Goal: Task Accomplishment & Management: Use online tool/utility

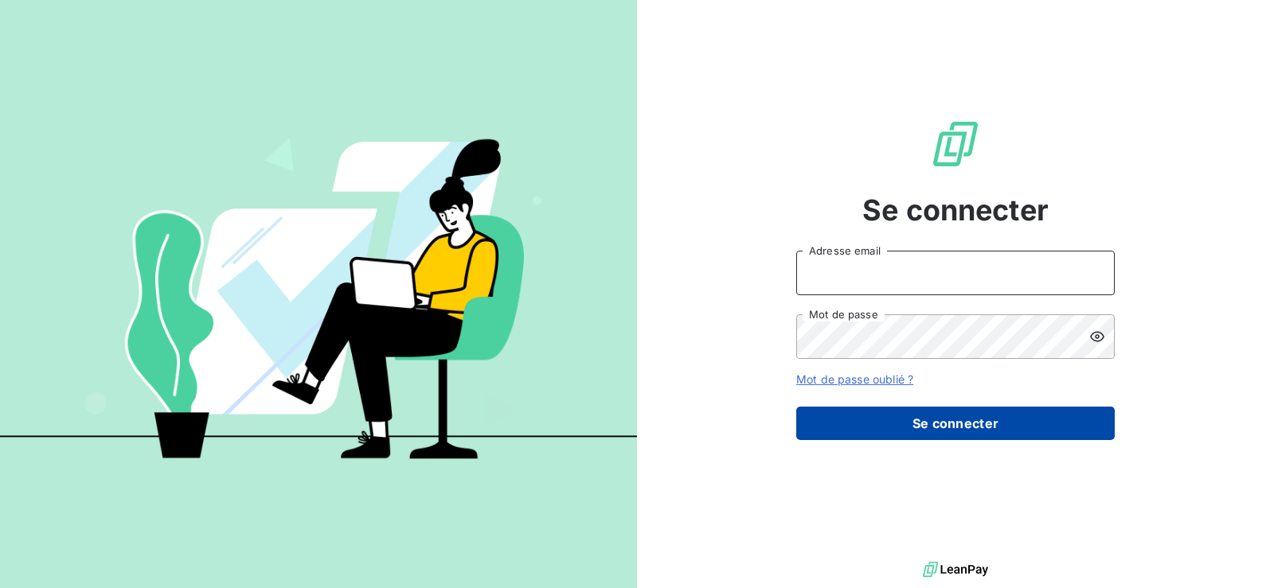
type input "[PERSON_NAME][EMAIL_ADDRESS][DOMAIN_NAME]"
click at [935, 427] on button "Se connecter" at bounding box center [955, 423] width 318 height 33
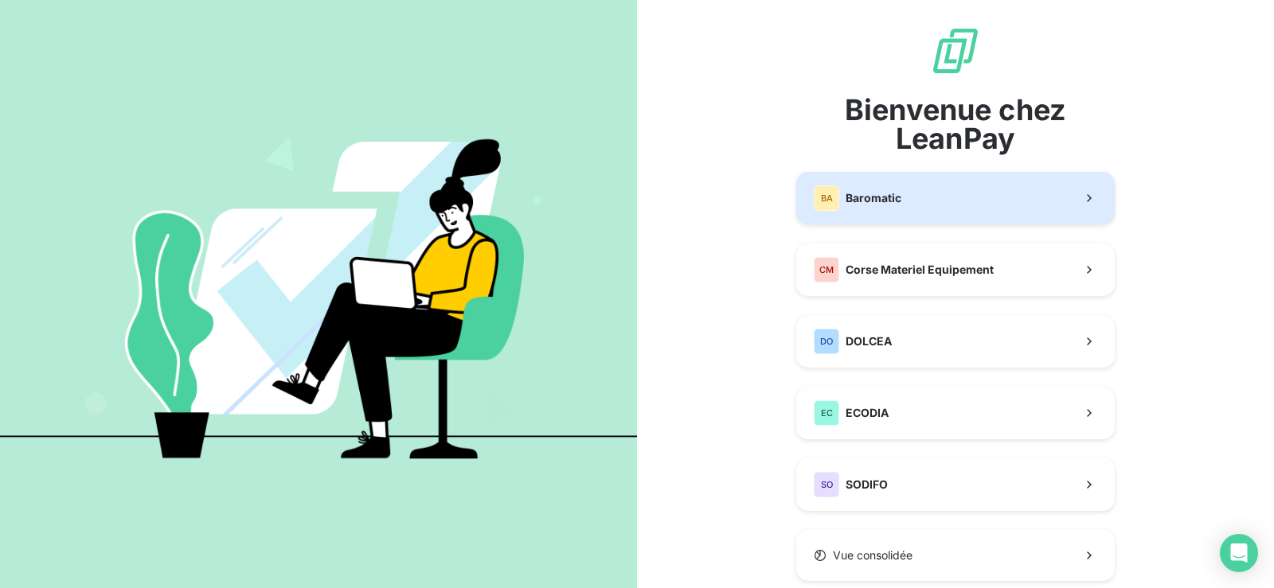
click at [896, 203] on button "BA Baromatic" at bounding box center [955, 198] width 318 height 53
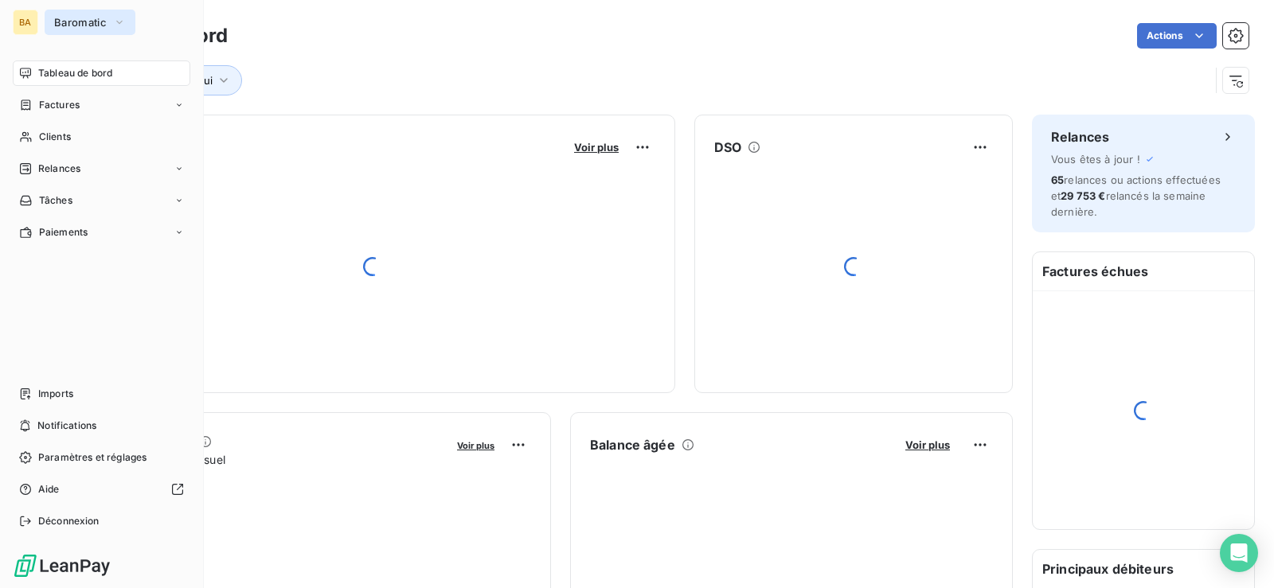
click at [72, 22] on span "Baromatic" at bounding box center [80, 22] width 53 height 13
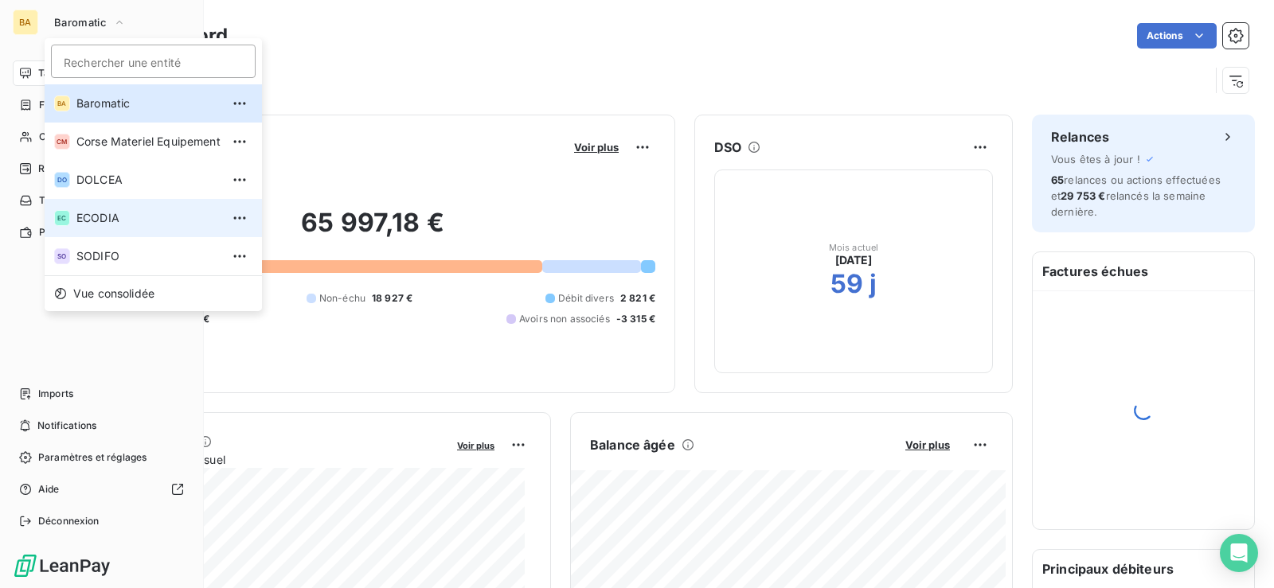
click at [101, 218] on span "ECODIA" at bounding box center [148, 218] width 144 height 16
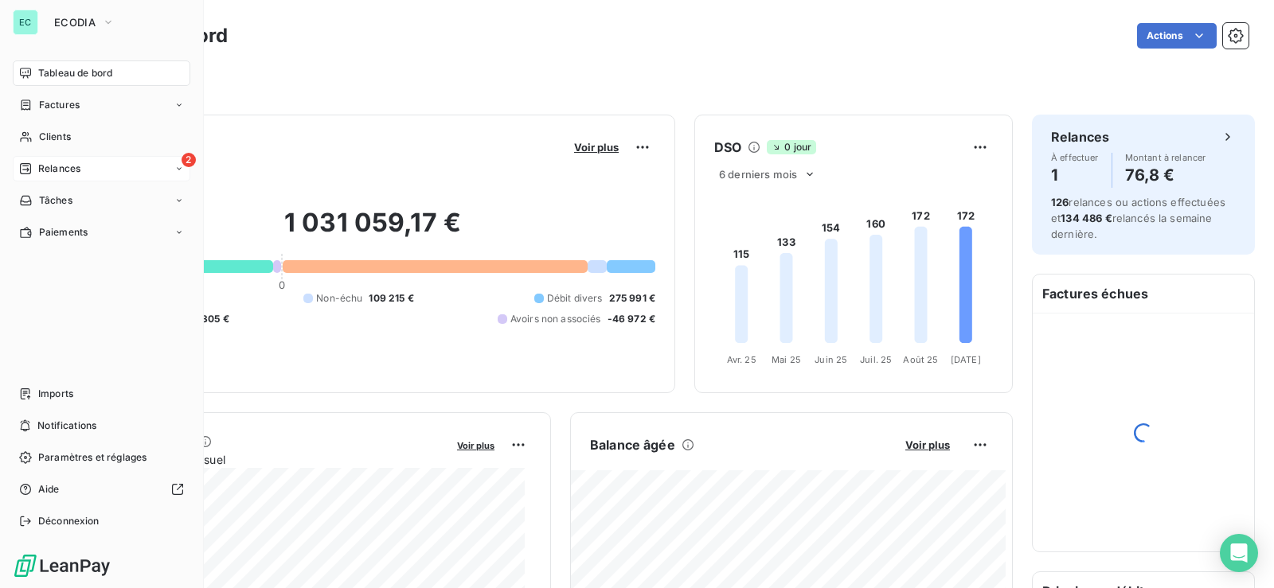
click at [126, 166] on div "2 Relances" at bounding box center [102, 168] width 178 height 25
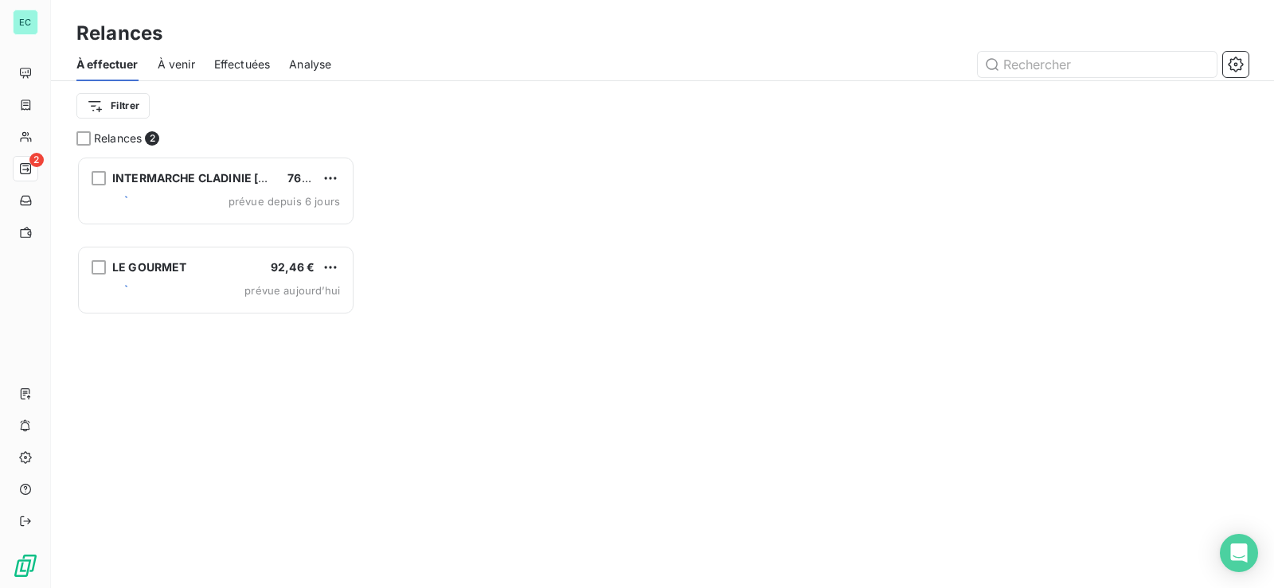
scroll to position [419, 265]
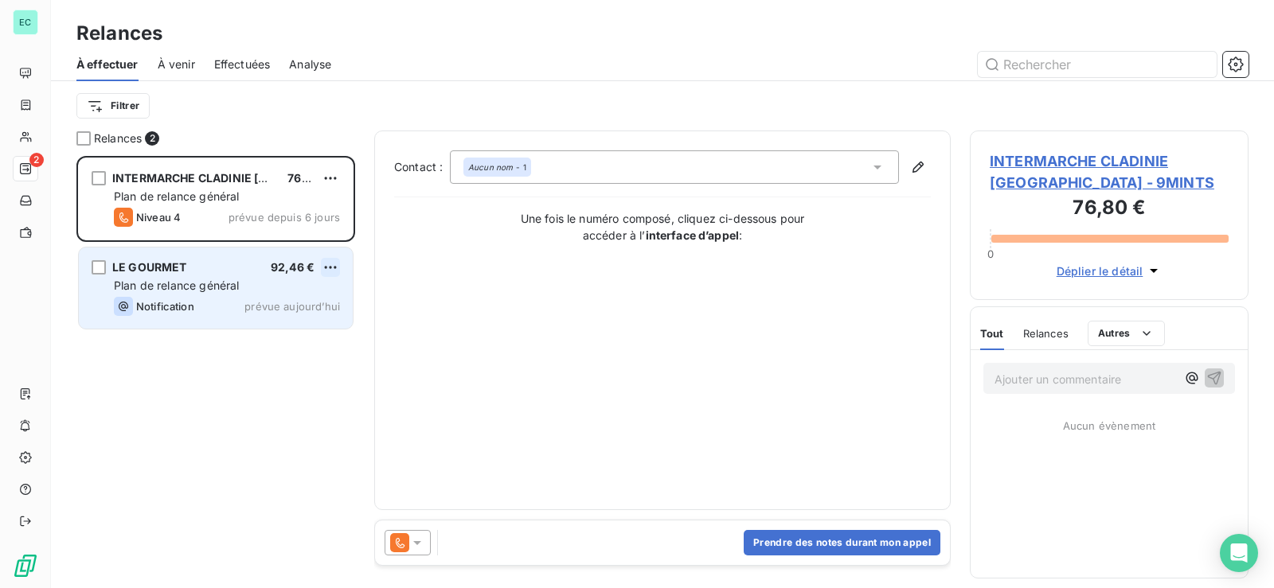
click at [332, 270] on html "EC 2 Relances À effectuer À venir Effectuées Analyse Filtrer Relances 2 INTERMA…" at bounding box center [637, 294] width 1274 height 588
click at [271, 334] on div "Passer cette action" at bounding box center [261, 327] width 142 height 25
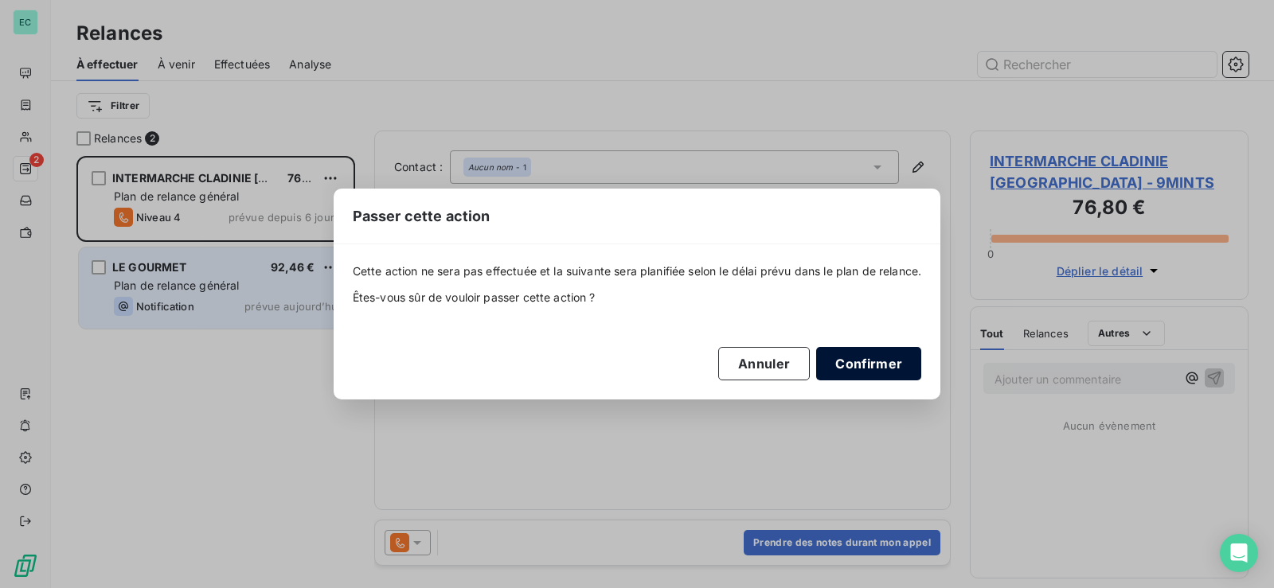
click at [870, 361] on button "Confirmer" at bounding box center [868, 363] width 105 height 33
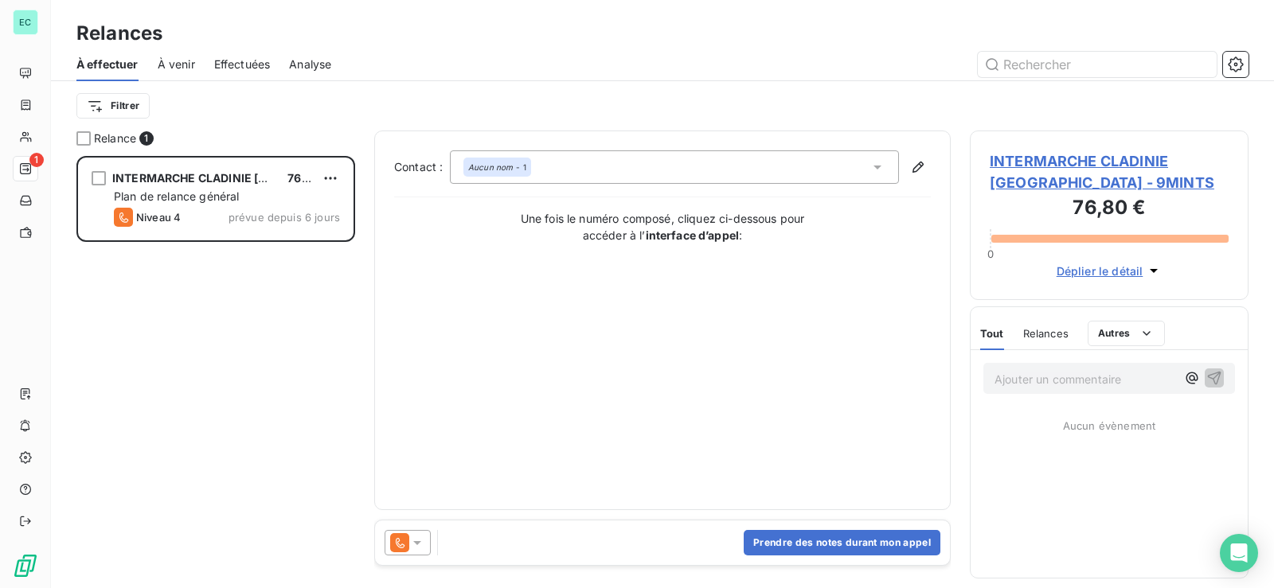
click at [185, 67] on span "À venir" at bounding box center [176, 65] width 37 height 16
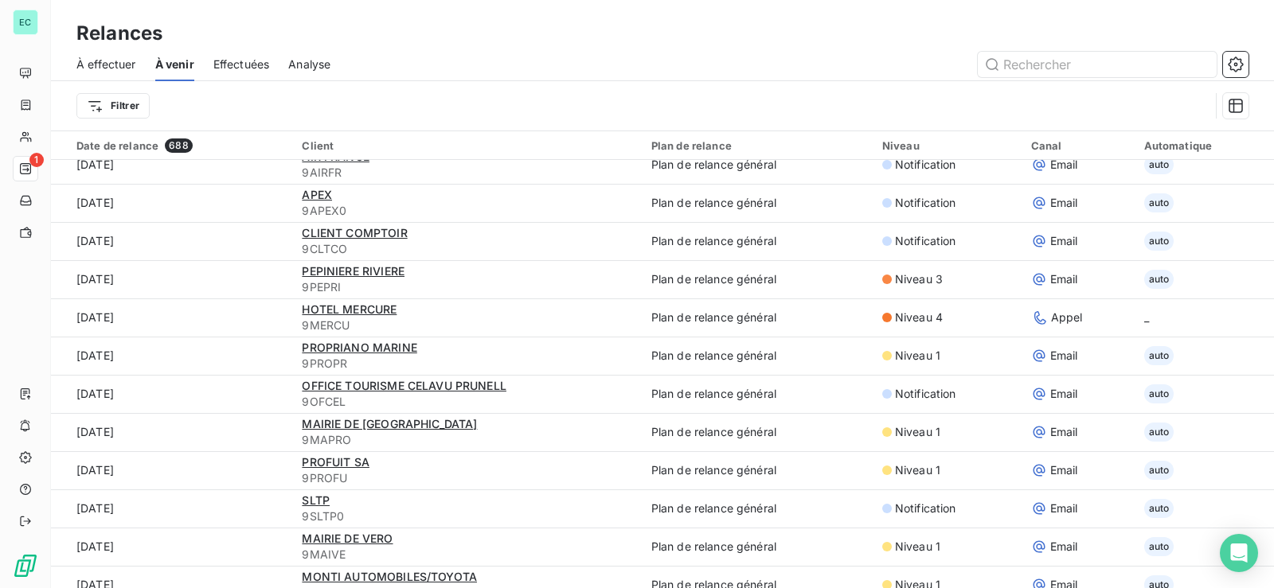
scroll to position [3394, 0]
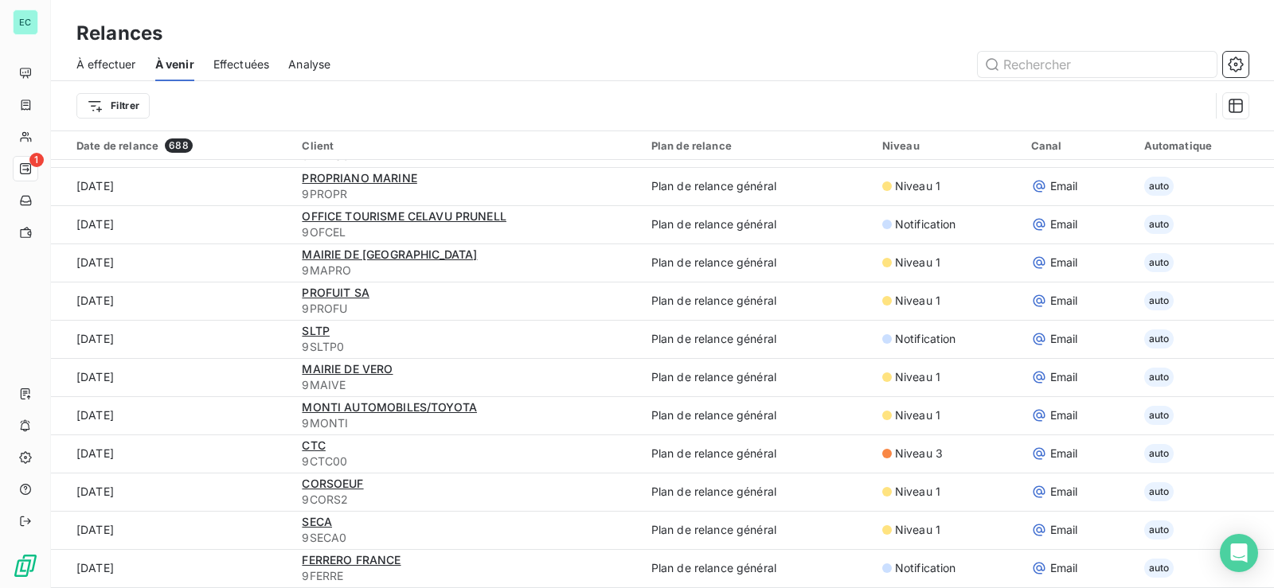
click at [234, 67] on span "Effectuées" at bounding box center [241, 65] width 57 height 16
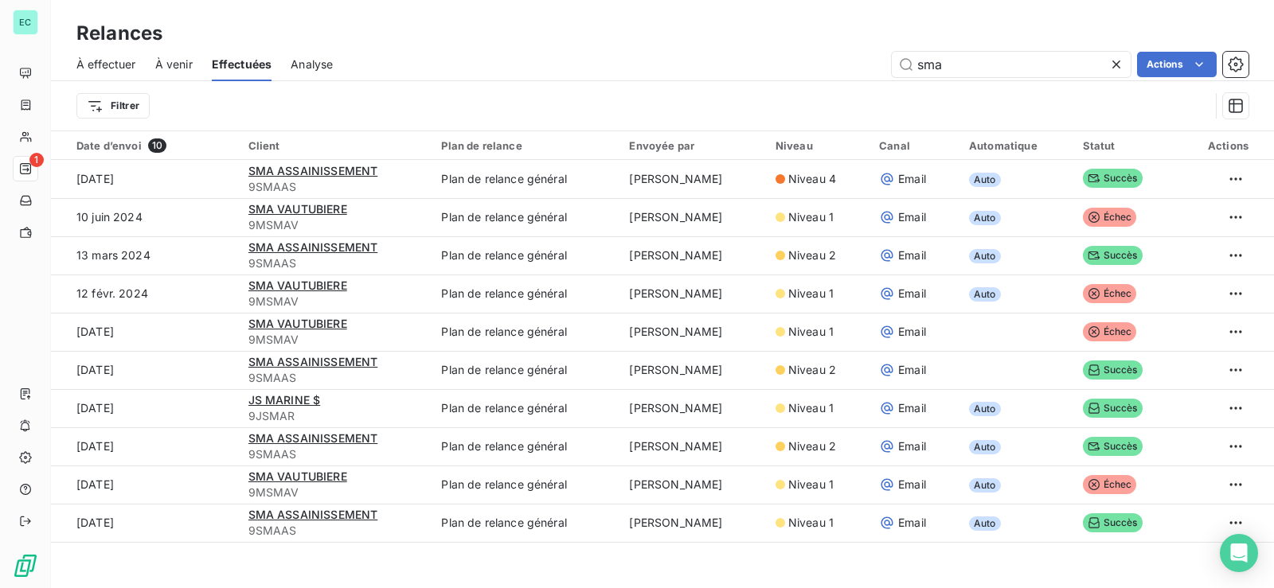
drag, startPoint x: 885, startPoint y: 81, endPoint x: 785, endPoint y: 83, distance: 100.3
click at [829, 84] on div "À effectuer À venir Effectuées Analyse sma Actions Filtrer" at bounding box center [662, 89] width 1223 height 83
type input "s"
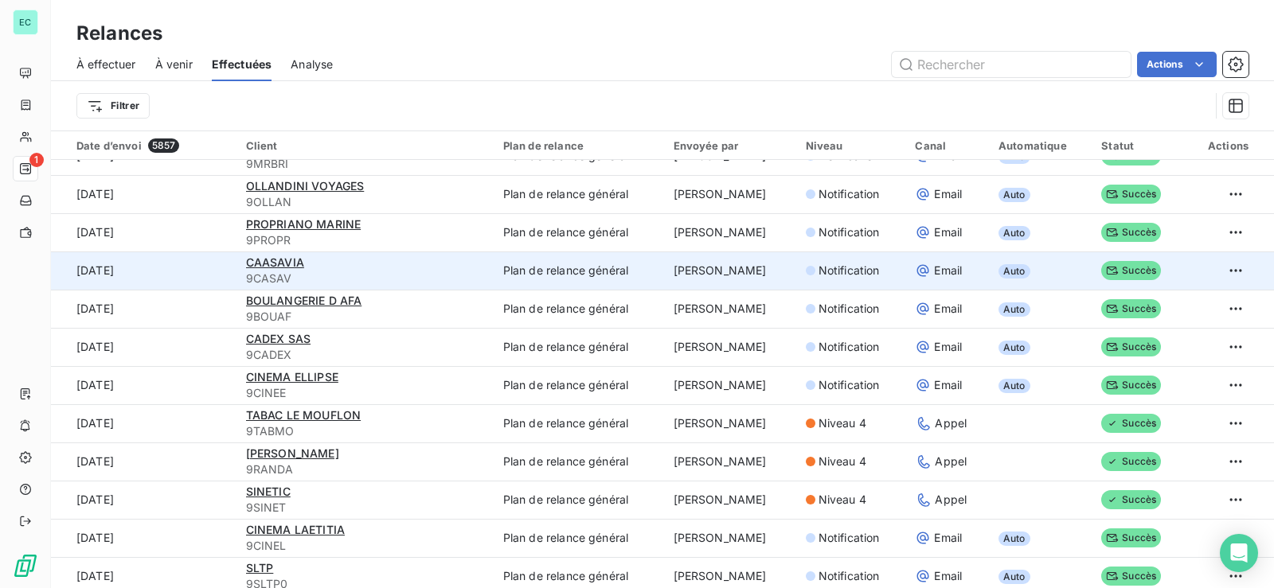
scroll to position [80, 0]
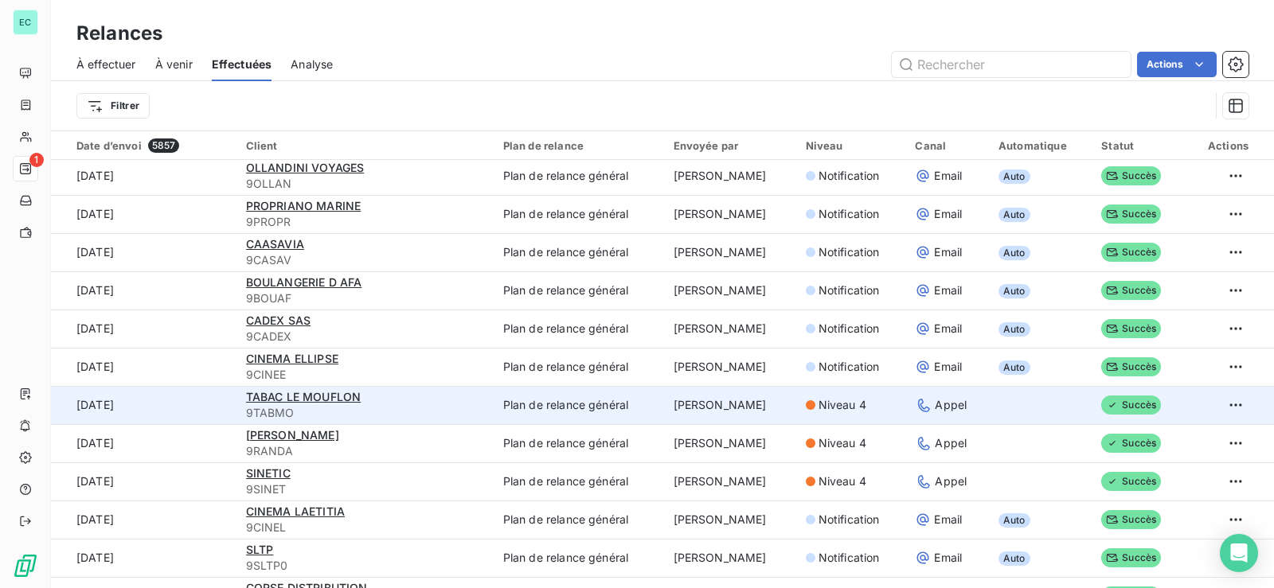
click at [673, 412] on td "[PERSON_NAME]" at bounding box center [730, 405] width 132 height 38
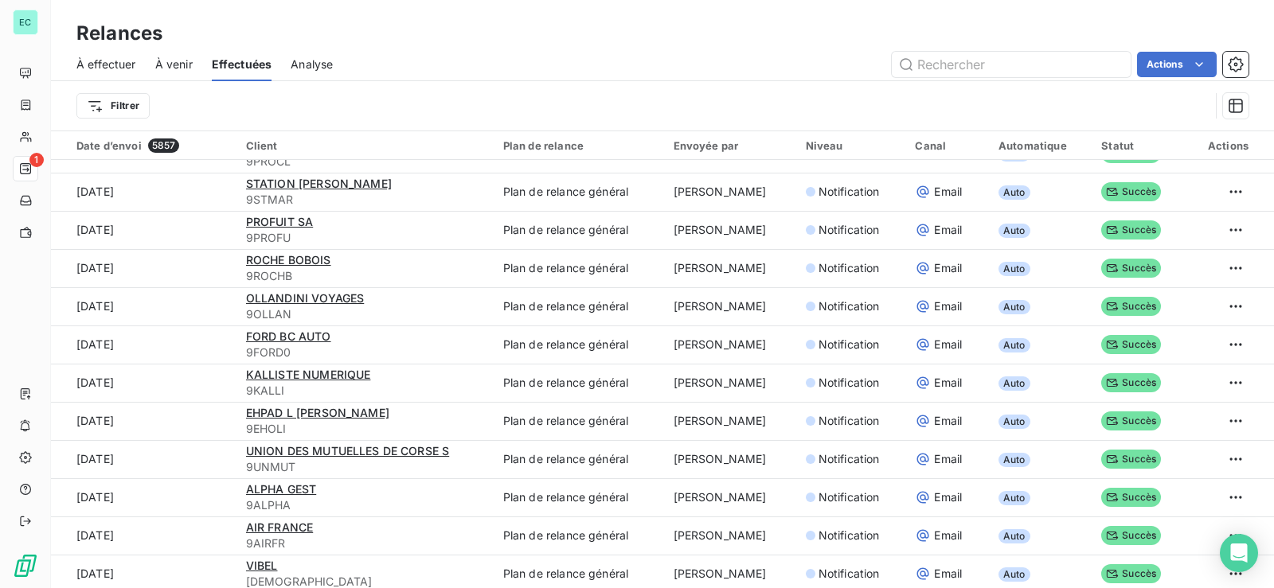
scroll to position [318, 0]
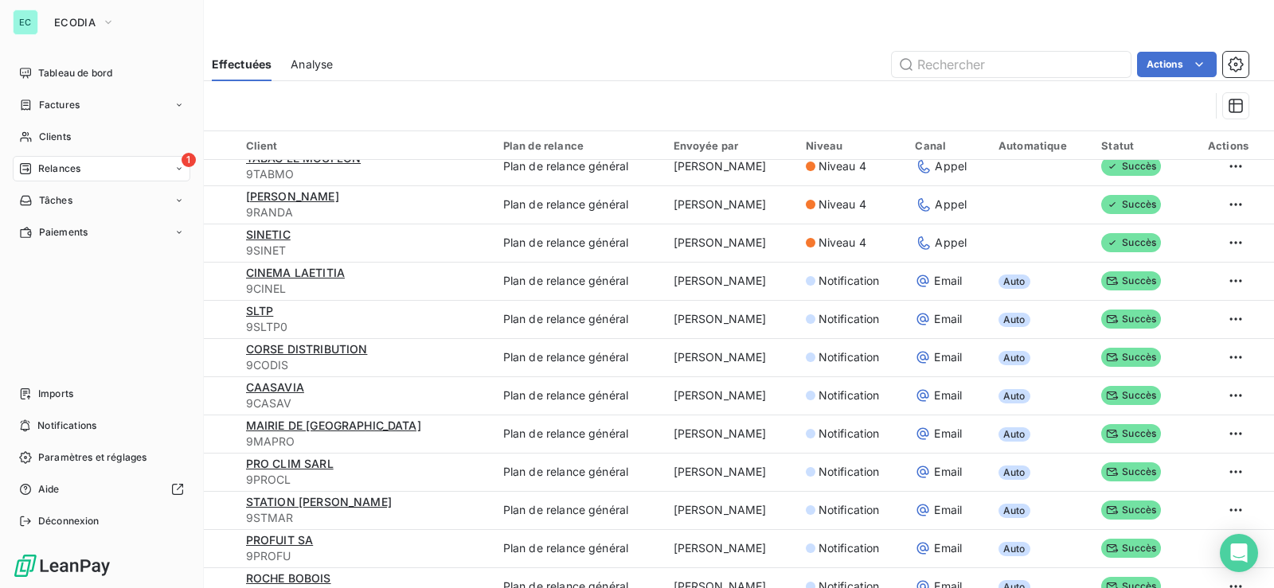
click at [36, 164] on div "Relances" at bounding box center [49, 169] width 61 height 14
click at [96, 21] on button "ECODIA" at bounding box center [85, 22] width 80 height 25
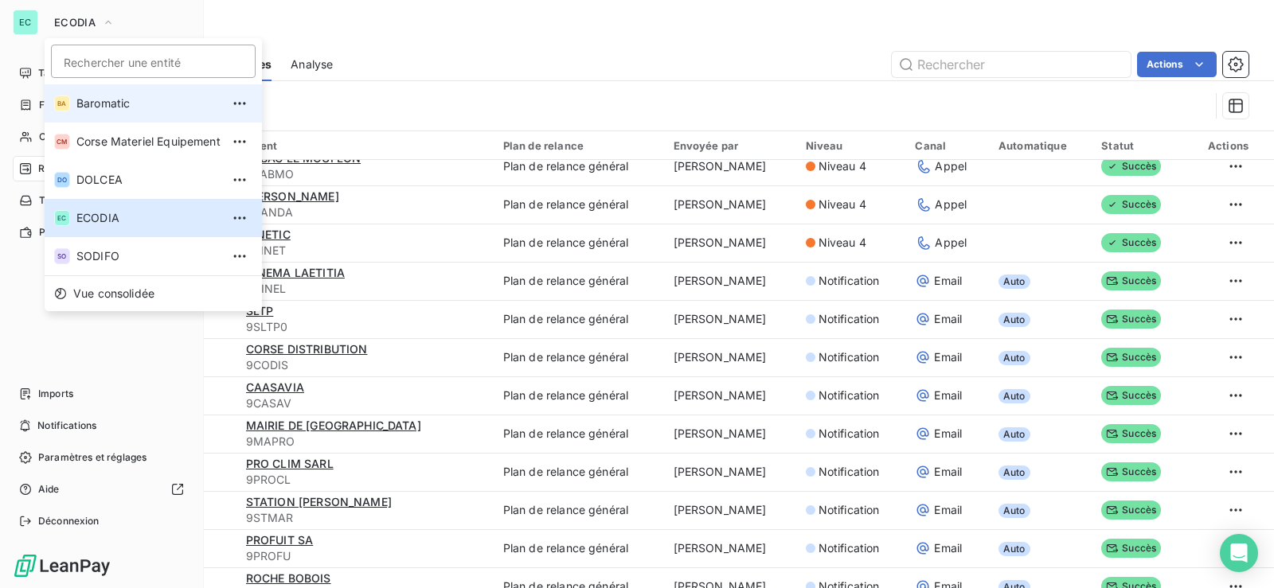
click at [107, 105] on span "Baromatic" at bounding box center [148, 104] width 144 height 16
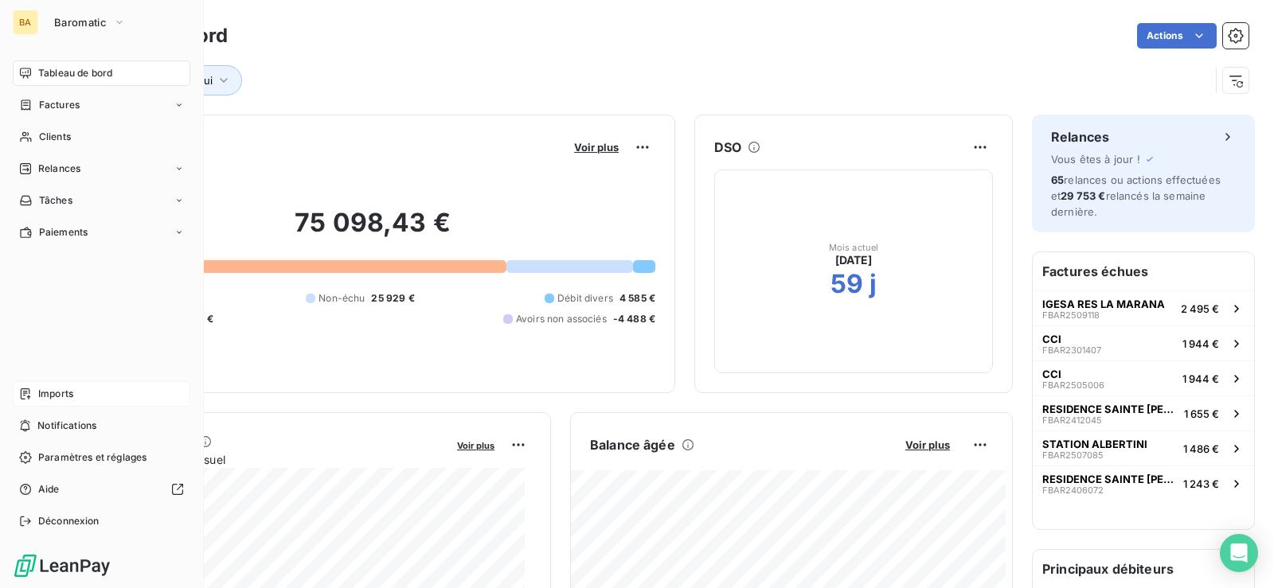
click at [68, 393] on span "Imports" at bounding box center [55, 394] width 35 height 14
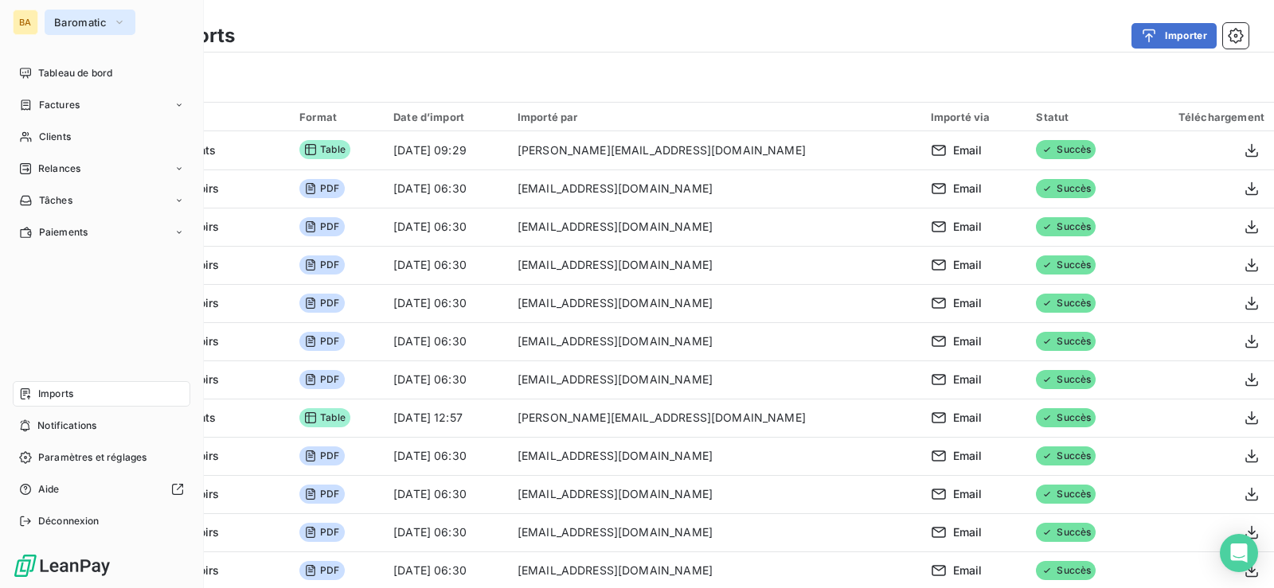
click at [55, 25] on span "Baromatic" at bounding box center [80, 22] width 53 height 13
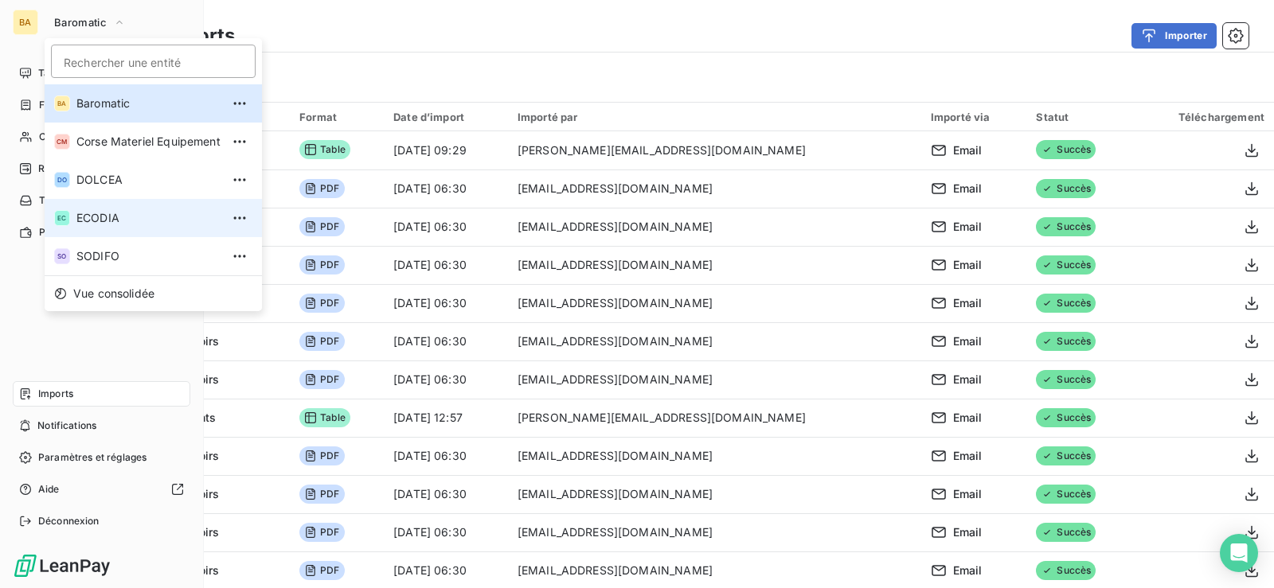
click at [92, 219] on span "ECODIA" at bounding box center [148, 218] width 144 height 16
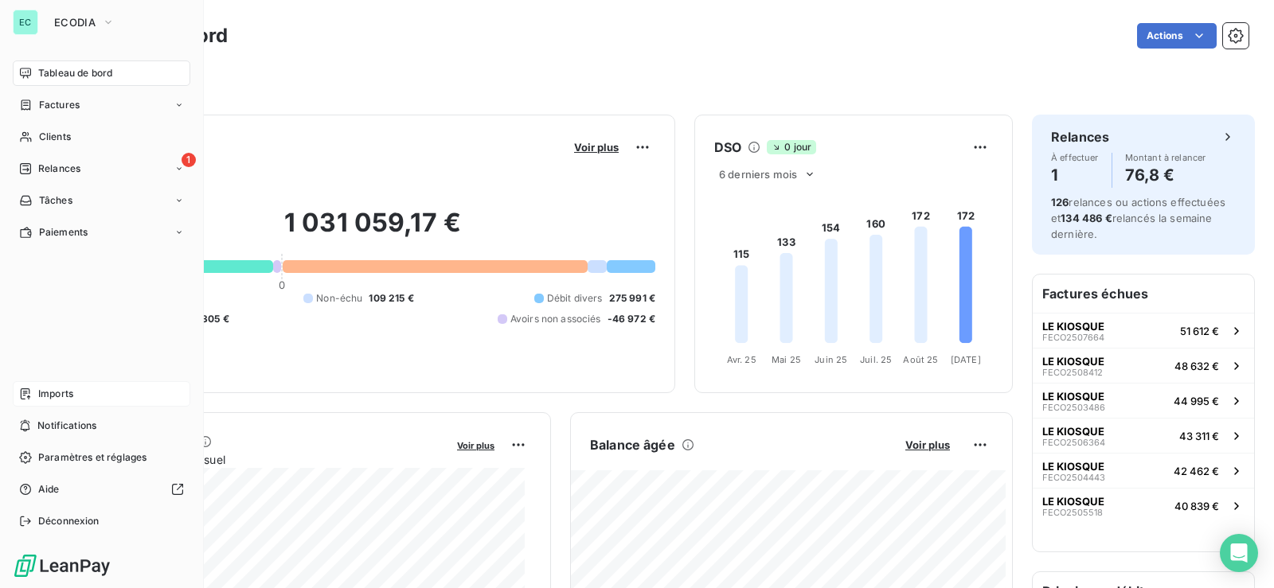
click at [57, 393] on span "Imports" at bounding box center [55, 394] width 35 height 14
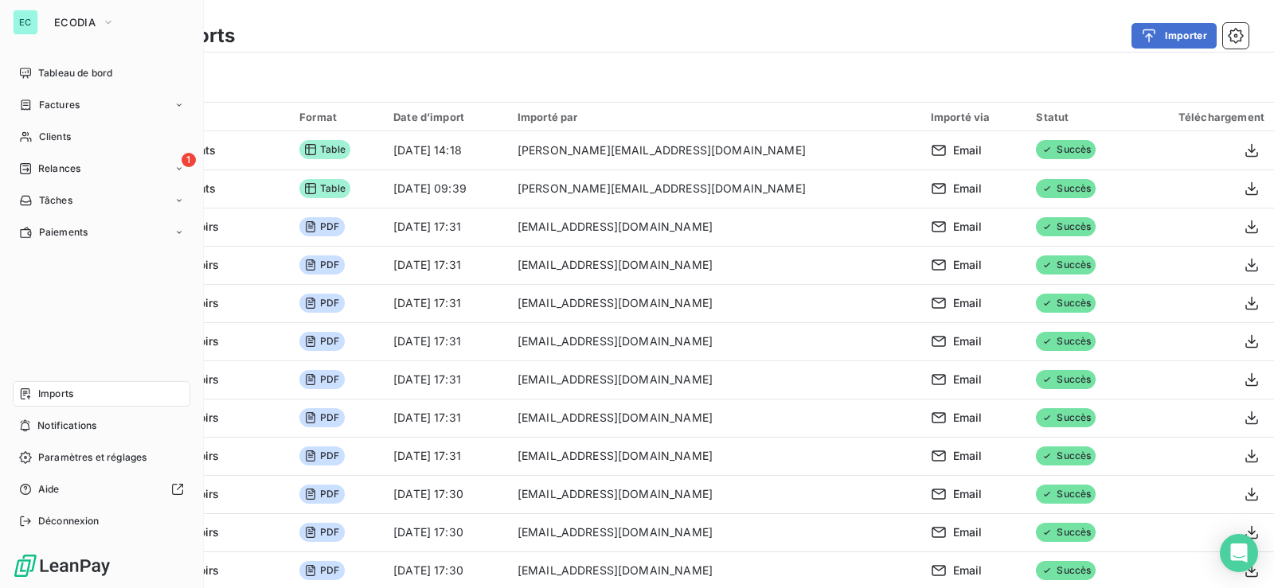
click at [39, 23] on div "EC ECODIA" at bounding box center [102, 22] width 178 height 25
click at [79, 22] on span "ECODIA" at bounding box center [74, 22] width 41 height 13
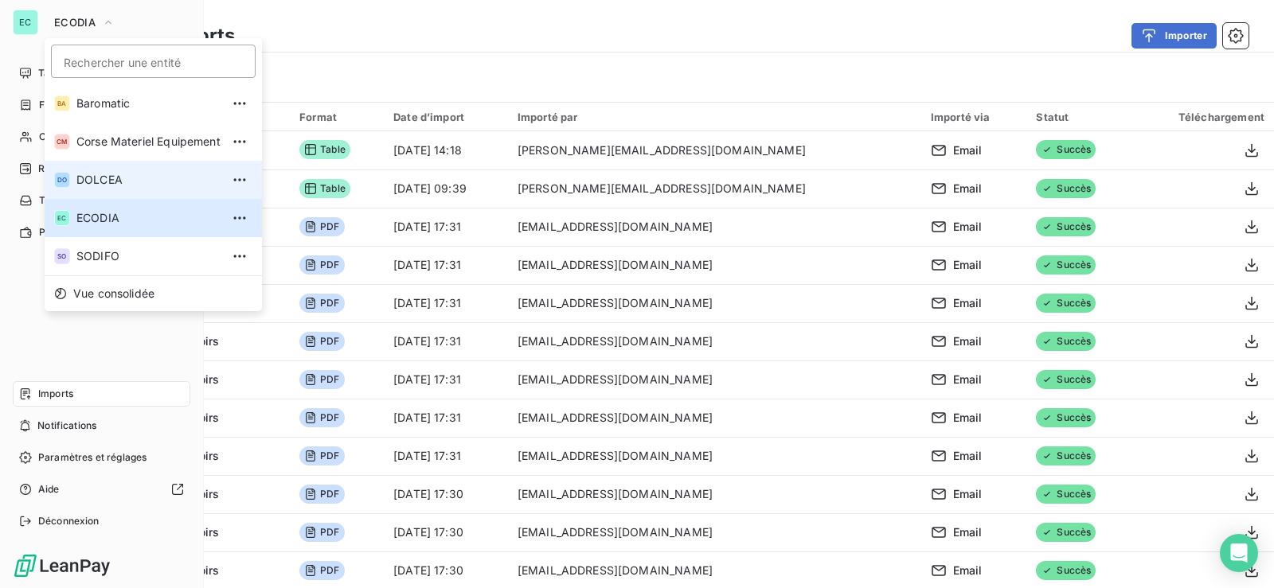
click at [103, 174] on span "DOLCEA" at bounding box center [148, 180] width 144 height 16
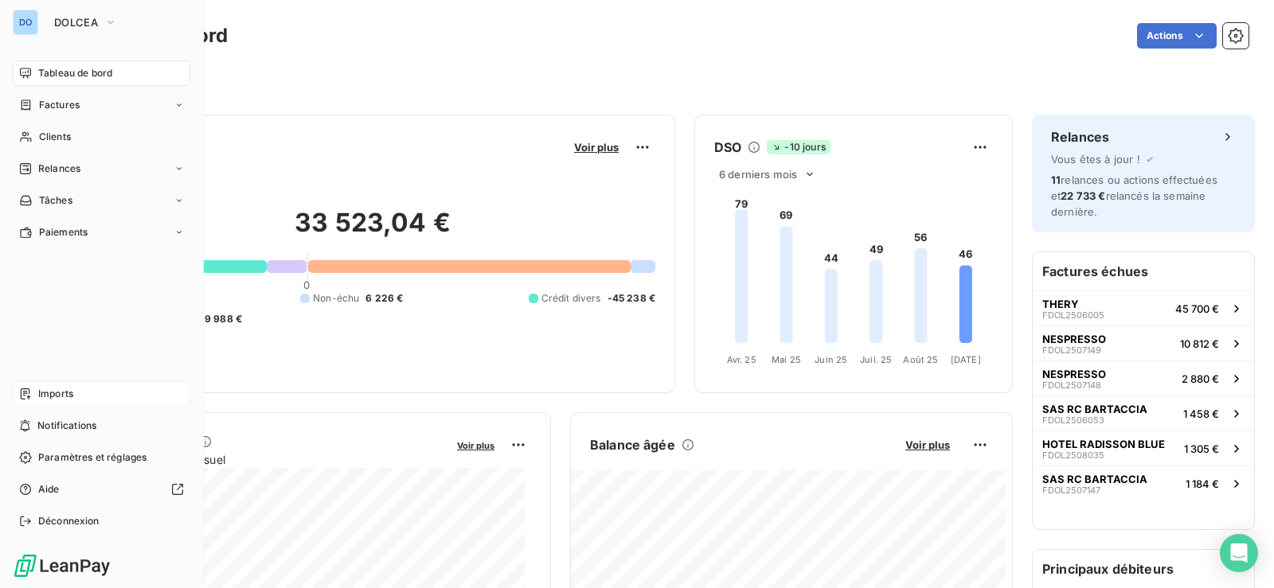
click at [50, 392] on span "Imports" at bounding box center [55, 394] width 35 height 14
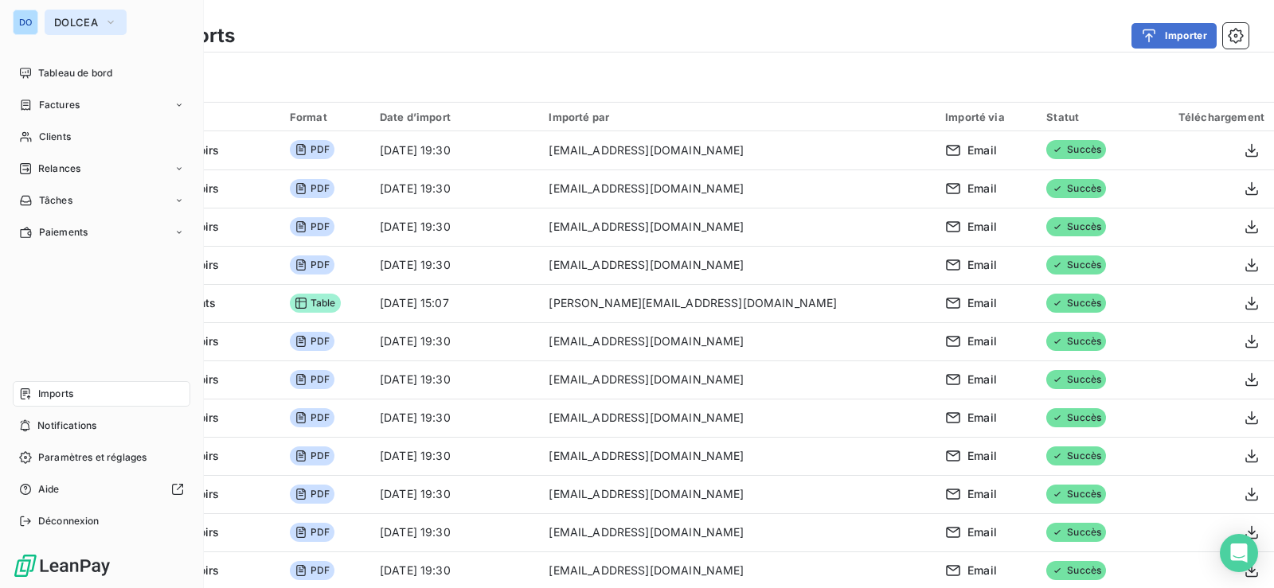
click at [77, 21] on span "DOLCEA" at bounding box center [76, 22] width 44 height 13
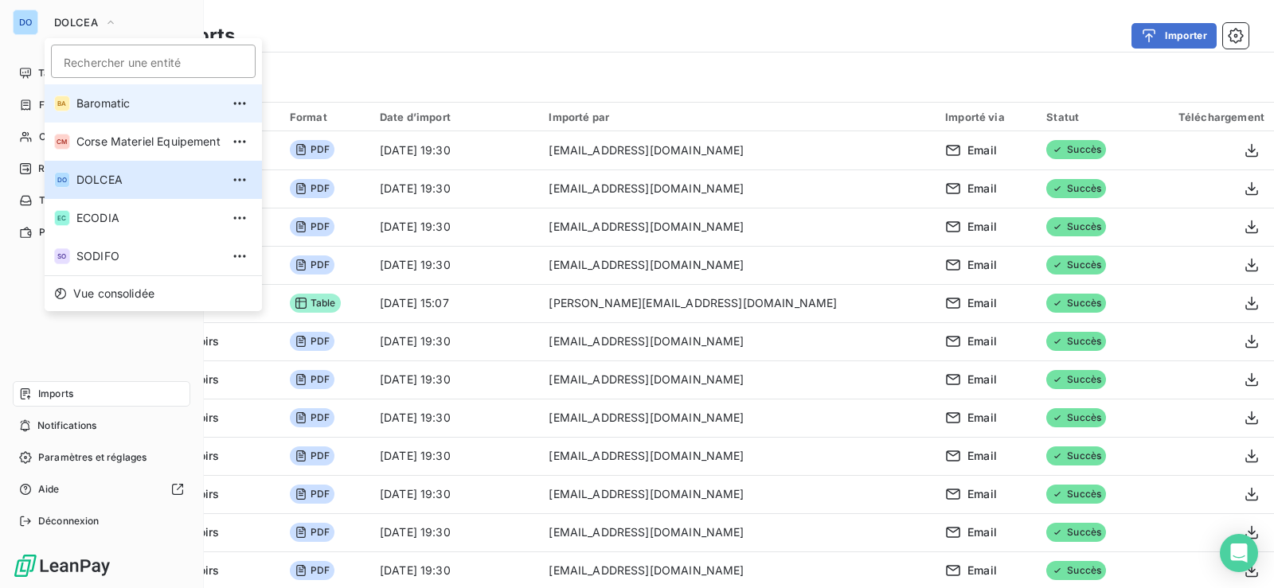
click at [101, 107] on span "Baromatic" at bounding box center [148, 104] width 144 height 16
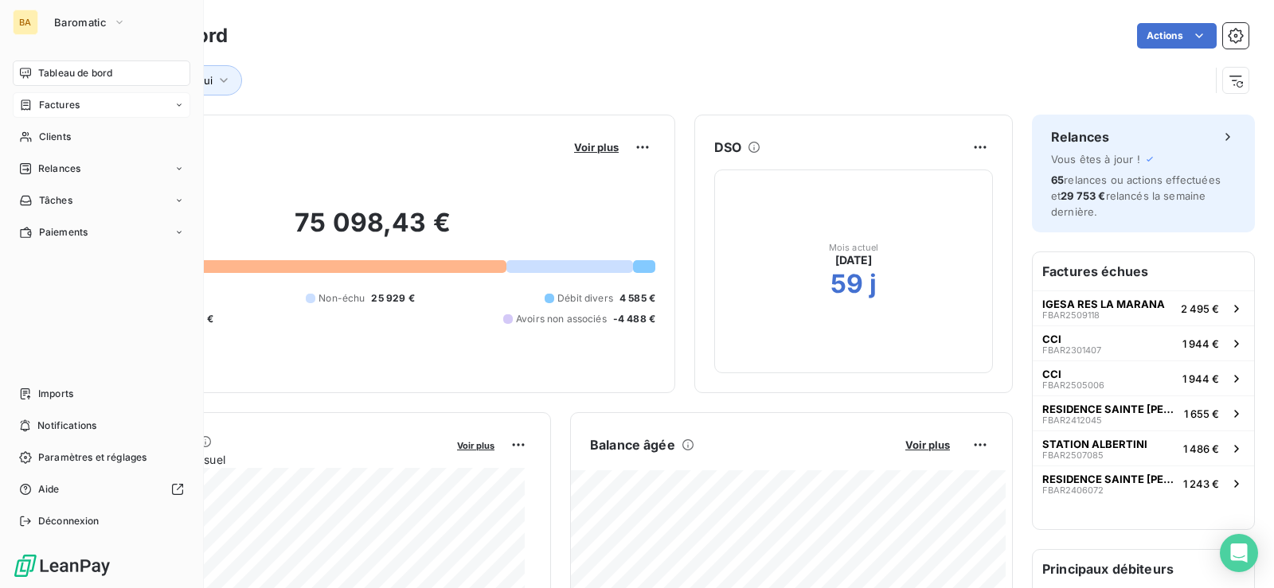
click at [61, 108] on span "Factures" at bounding box center [59, 105] width 41 height 14
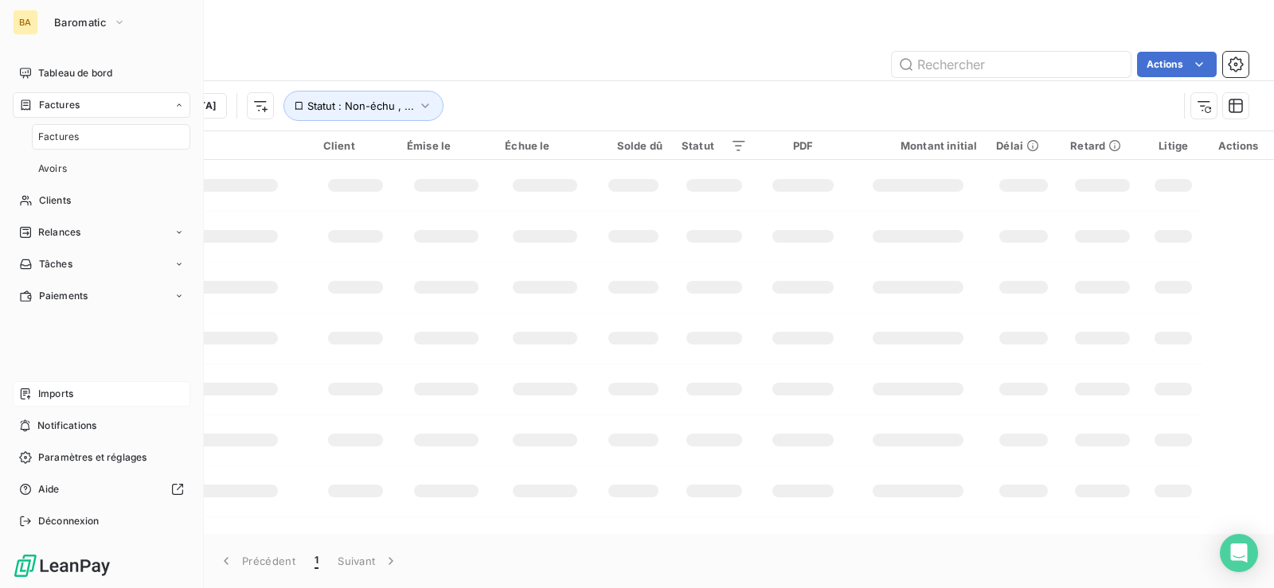
click at [86, 392] on div "Imports" at bounding box center [102, 393] width 178 height 25
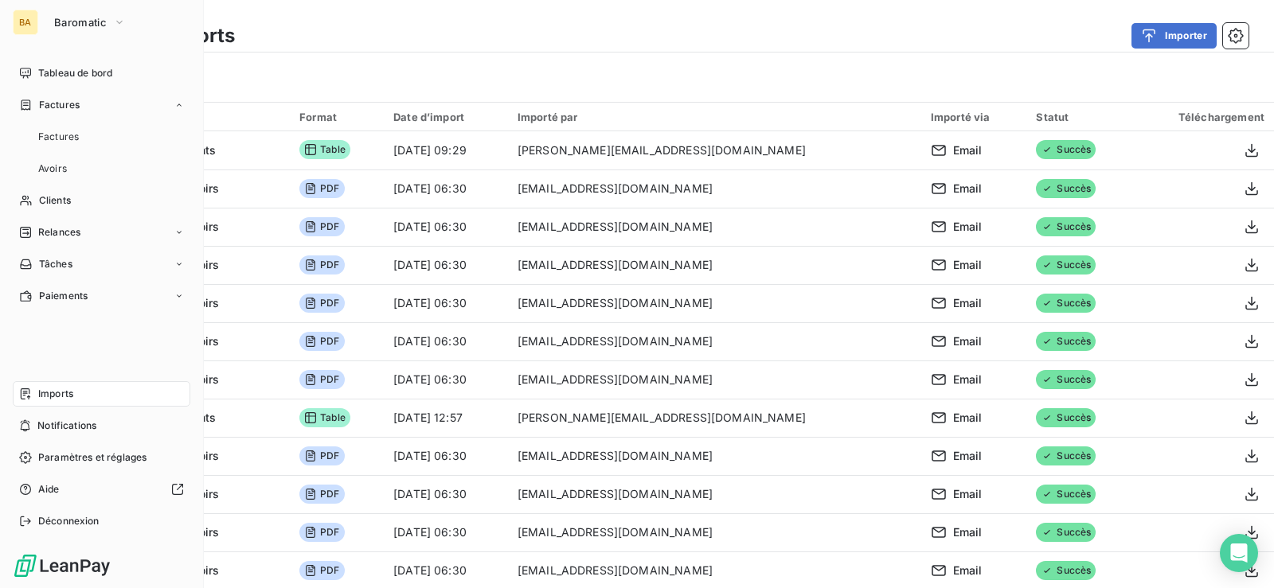
click at [49, 387] on span "Imports" at bounding box center [55, 394] width 35 height 14
